Goal: Transaction & Acquisition: Purchase product/service

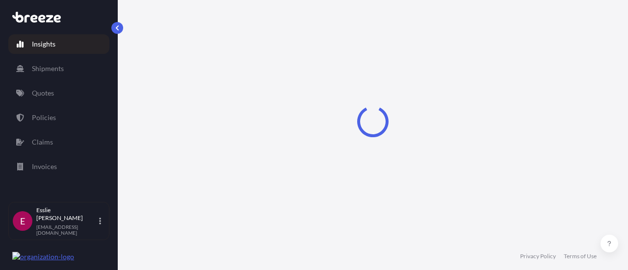
select select "2025"
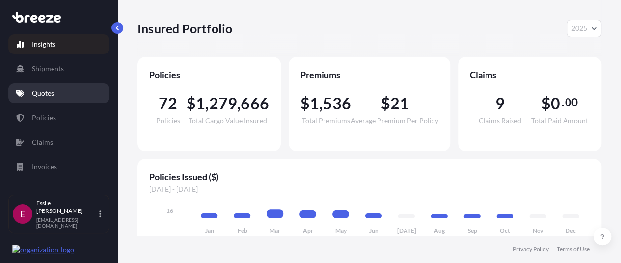
click at [44, 93] on p "Quotes" at bounding box center [43, 93] width 22 height 10
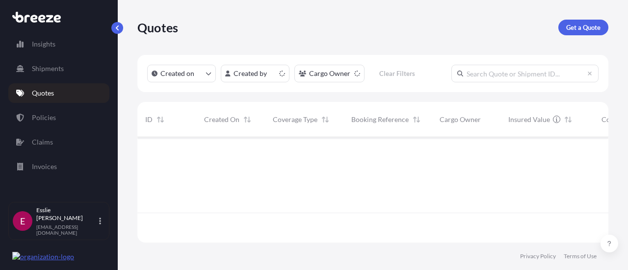
scroll to position [104, 463]
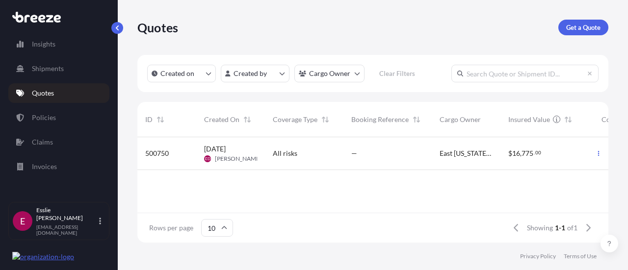
click at [598, 35] on link "Get a Quote" at bounding box center [583, 28] width 50 height 16
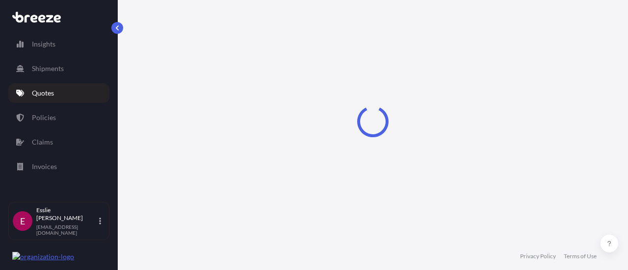
scroll to position [16, 0]
select select "Sea"
select select "1"
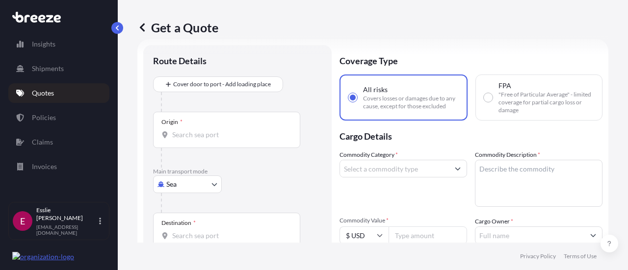
click at [186, 179] on body "Insights Shipments Quotes Policies Claims Invoices E [PERSON_NAME] [EMAIL_ADDRE…" at bounding box center [314, 135] width 628 height 270
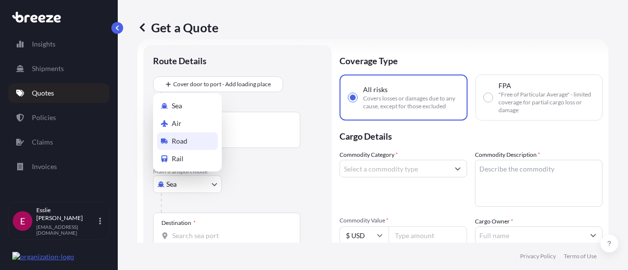
click at [183, 146] on div "Road" at bounding box center [187, 142] width 61 height 18
select select "Road"
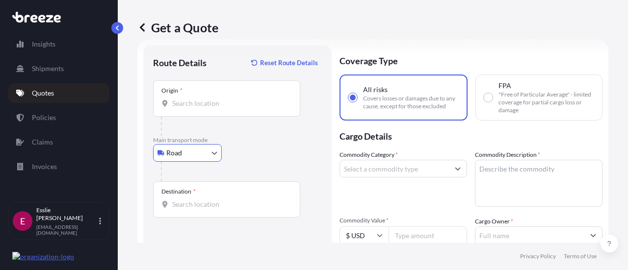
click at [204, 200] on input "Destination *" at bounding box center [230, 205] width 116 height 10
paste input "[GEOGRAPHIC_DATA], [US_STATE] 46060, [GEOGRAPHIC_DATA]"
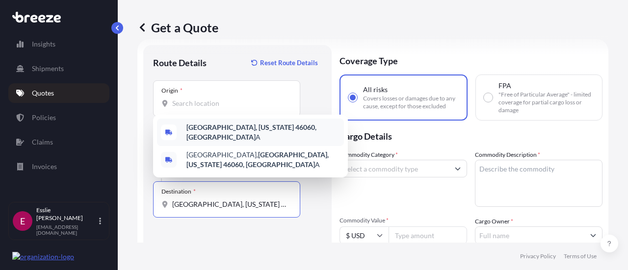
click at [236, 134] on b "[GEOGRAPHIC_DATA], [US_STATE] 46060, [GEOGRAPHIC_DATA]" at bounding box center [251, 132] width 130 height 18
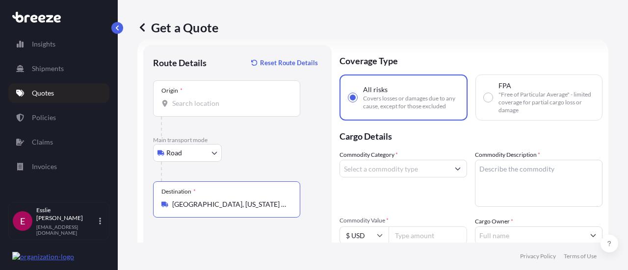
type input "[GEOGRAPHIC_DATA], [US_STATE] 46060, [GEOGRAPHIC_DATA]"
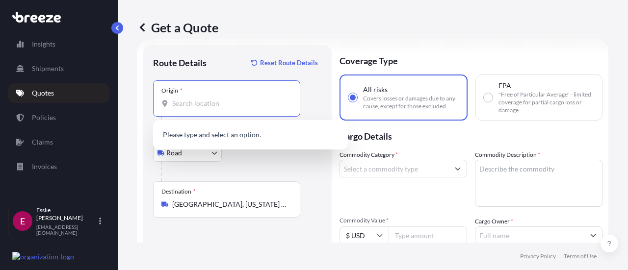
click at [210, 102] on input "Origin *" at bounding box center [230, 104] width 116 height 10
paste input "50143"
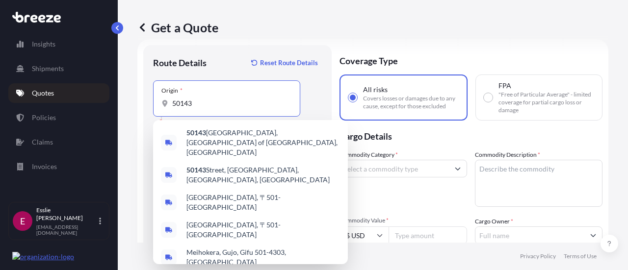
click at [196, 103] on input "50143" at bounding box center [230, 104] width 116 height 10
paste input "[GEOGRAPHIC_DATA], [US_STATE]"
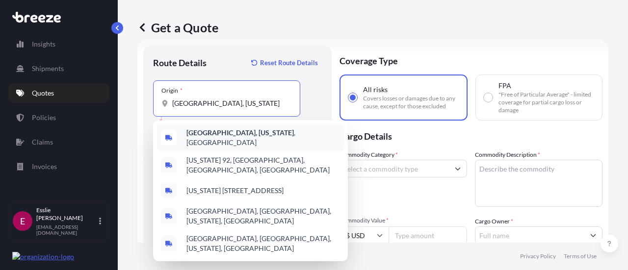
click at [234, 138] on span "[GEOGRAPHIC_DATA], [US_STATE] , [GEOGRAPHIC_DATA]" at bounding box center [263, 138] width 154 height 20
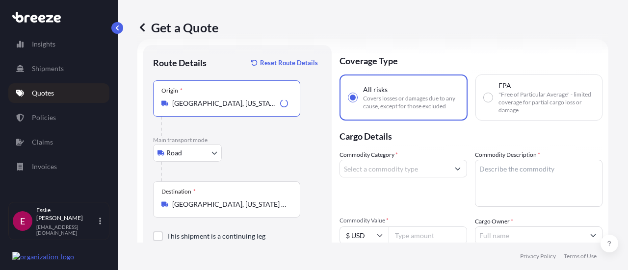
type input "[GEOGRAPHIC_DATA], [US_STATE], [GEOGRAPHIC_DATA]"
click at [420, 176] on input "Commodity Category *" at bounding box center [394, 169] width 109 height 18
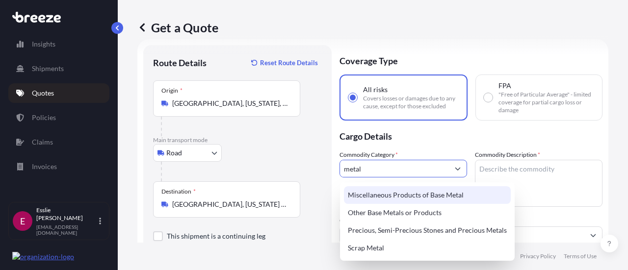
click at [418, 189] on div "Miscellaneous Products of Base Metal" at bounding box center [427, 195] width 167 height 18
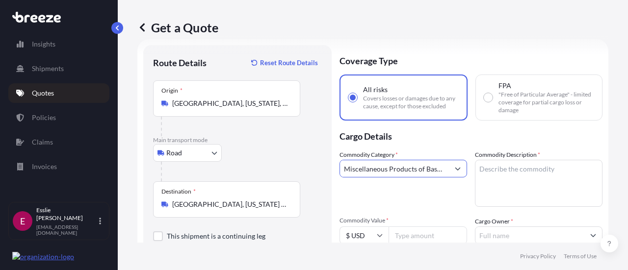
scroll to position [44, 0]
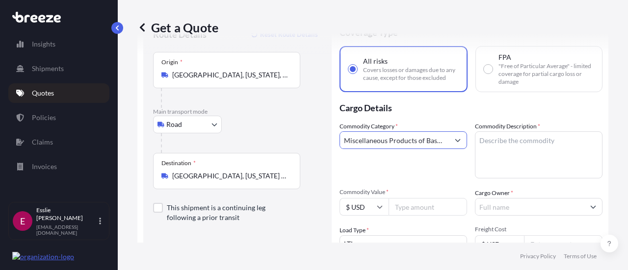
type input "Miscellaneous Products of Base Metal"
click at [495, 135] on textarea "Commodity Description *" at bounding box center [539, 155] width 128 height 47
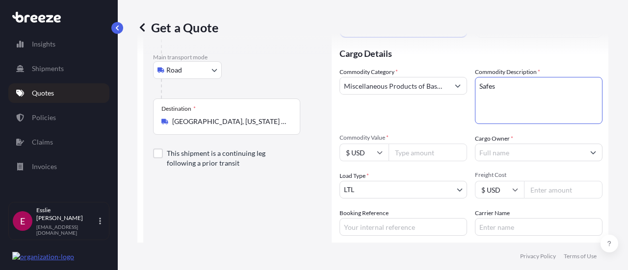
scroll to position [99, 0]
type textarea "Safes"
click at [419, 156] on input "Commodity Value *" at bounding box center [428, 152] width 79 height 18
paste input "2700"
type input "12700"
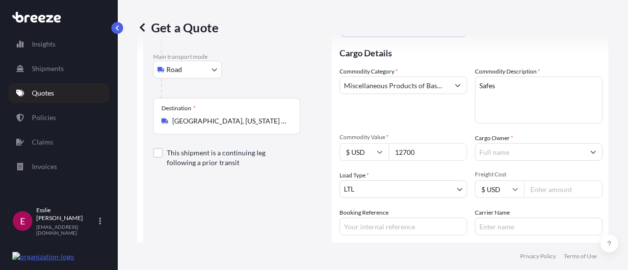
click at [437, 174] on div "Load Type * LTL" at bounding box center [404, 184] width 128 height 27
click at [512, 152] on input "Cargo Owner *" at bounding box center [530, 152] width 109 height 18
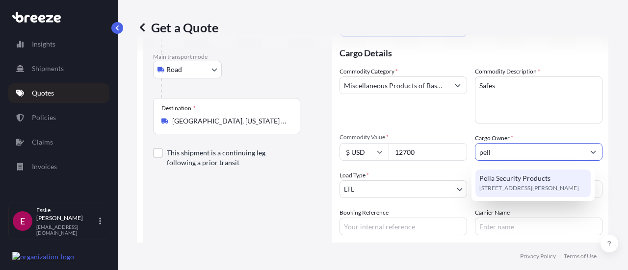
click at [502, 194] on div "Pella Security Products [STREET_ADDRESS][PERSON_NAME]" at bounding box center [533, 183] width 115 height 27
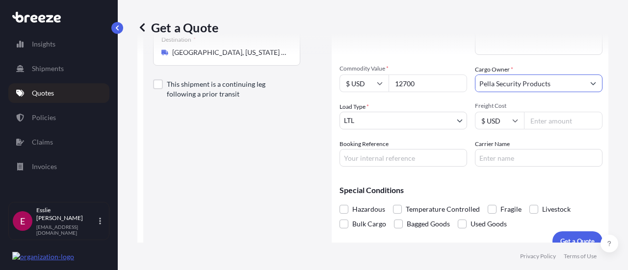
scroll to position [167, 0]
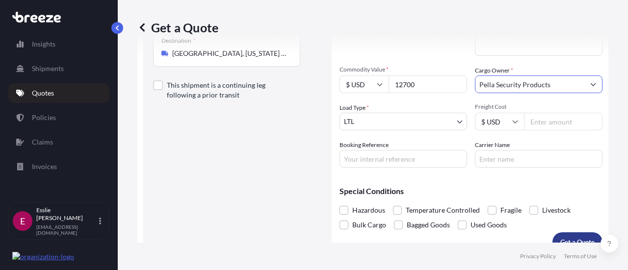
type input "Pella Security Products"
click at [572, 241] on p "Get a Quote" at bounding box center [577, 243] width 34 height 10
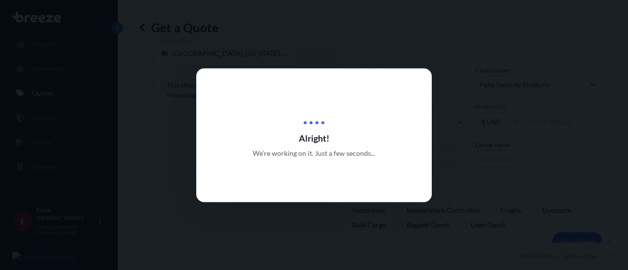
select select "Road"
select select "1"
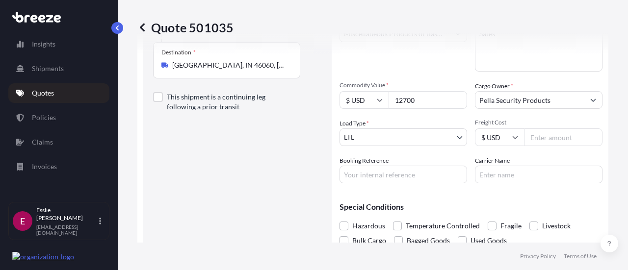
scroll to position [145, 0]
